Goal: Information Seeking & Learning: Learn about a topic

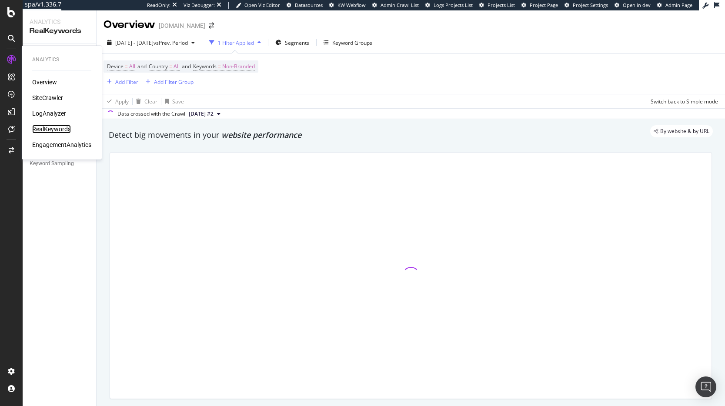
click at [55, 129] on div "RealKeywords" at bounding box center [51, 129] width 39 height 9
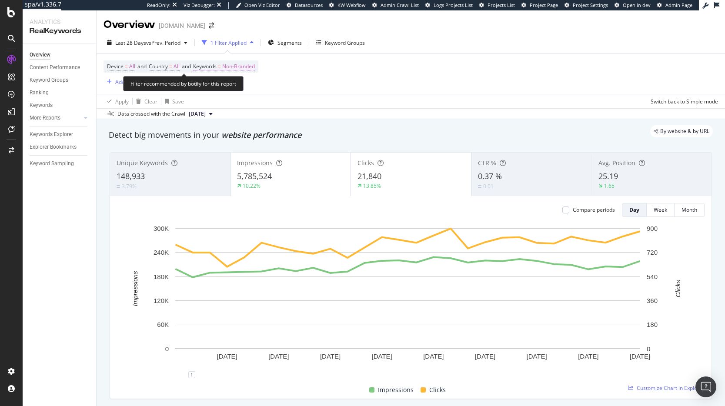
click at [245, 66] on span "Non-Branded" at bounding box center [238, 66] width 33 height 12
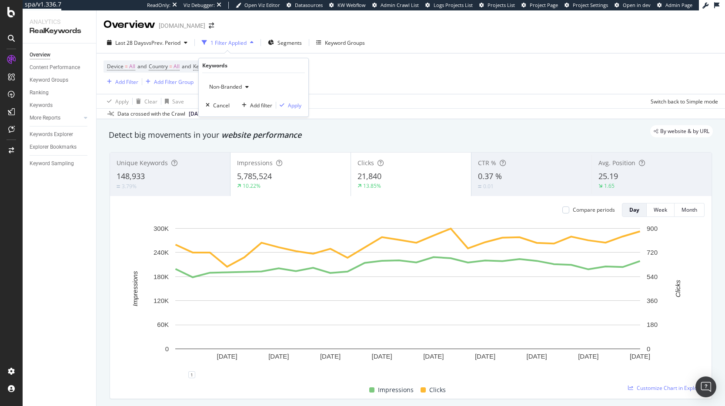
click at [220, 88] on span "Non-Branded" at bounding box center [224, 86] width 36 height 7
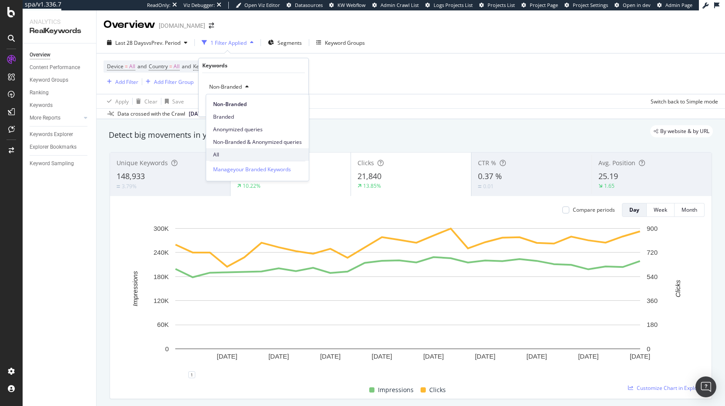
click at [224, 153] on span "All" at bounding box center [257, 155] width 89 height 8
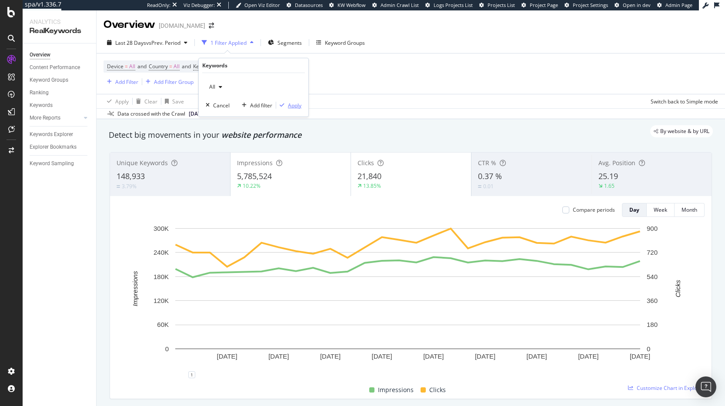
click at [282, 104] on icon "button" at bounding box center [282, 105] width 5 height 5
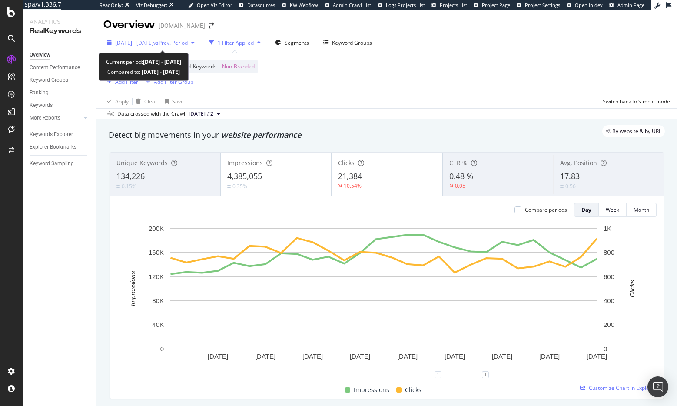
click at [164, 47] on div "[DATE] - [DATE] vs Prev. Period" at bounding box center [150, 42] width 95 height 13
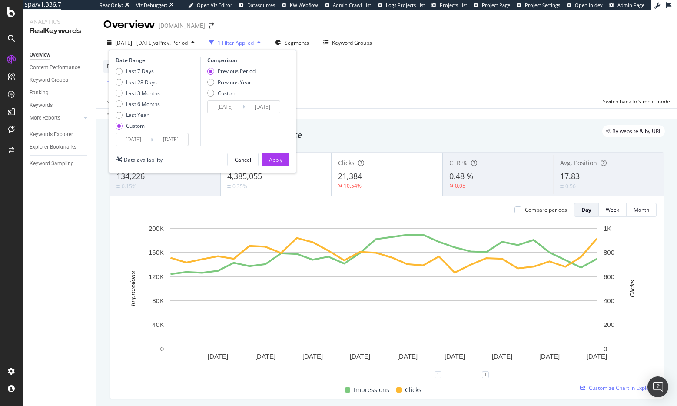
click at [132, 142] on input "[DATE]" at bounding box center [133, 139] width 35 height 12
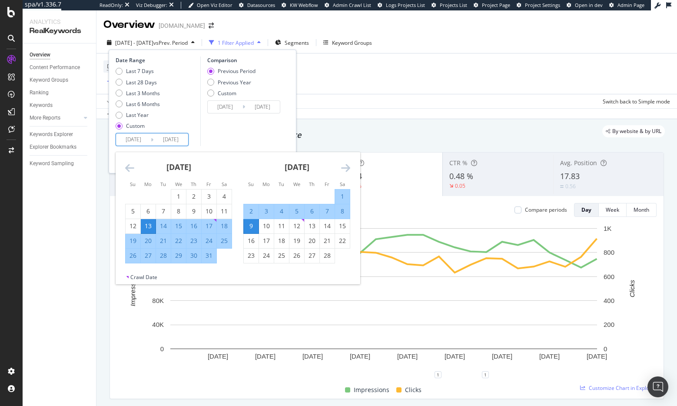
click at [349, 166] on icon "Move forward to switch to the next month." at bounding box center [345, 168] width 9 height 10
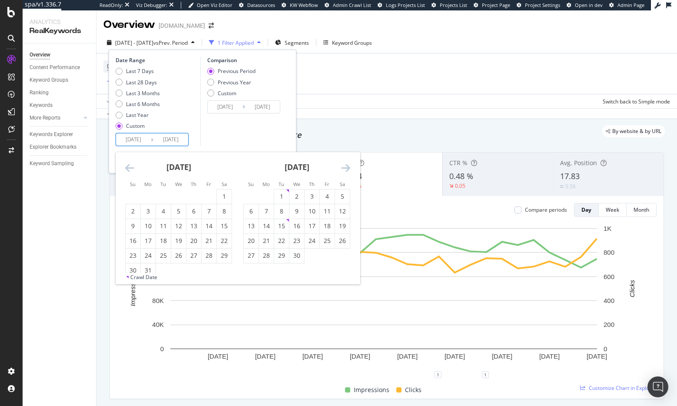
click at [349, 166] on icon "Move forward to switch to the next month." at bounding box center [345, 168] width 9 height 10
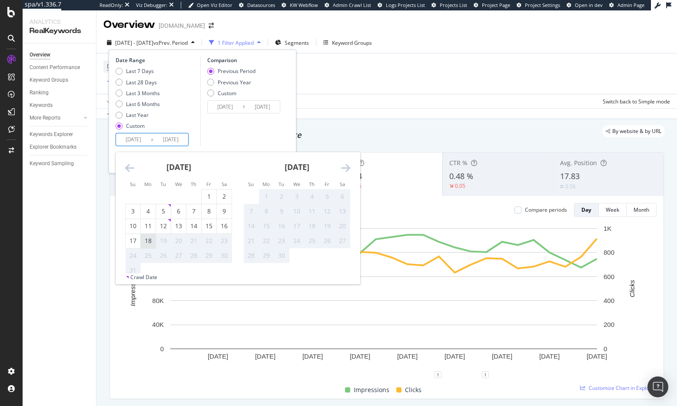
click at [148, 240] on div "18" at bounding box center [148, 240] width 15 height 9
type input "[DATE]"
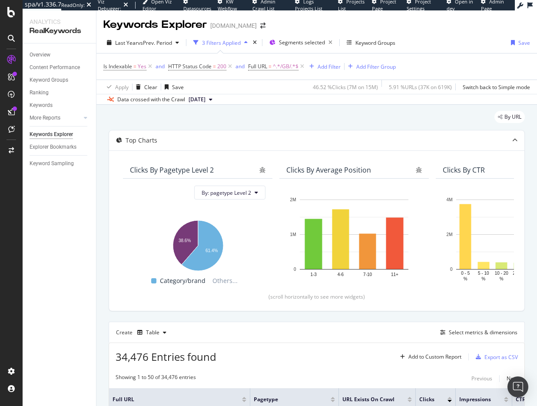
scroll to position [97, 0]
